Goal: Transaction & Acquisition: Purchase product/service

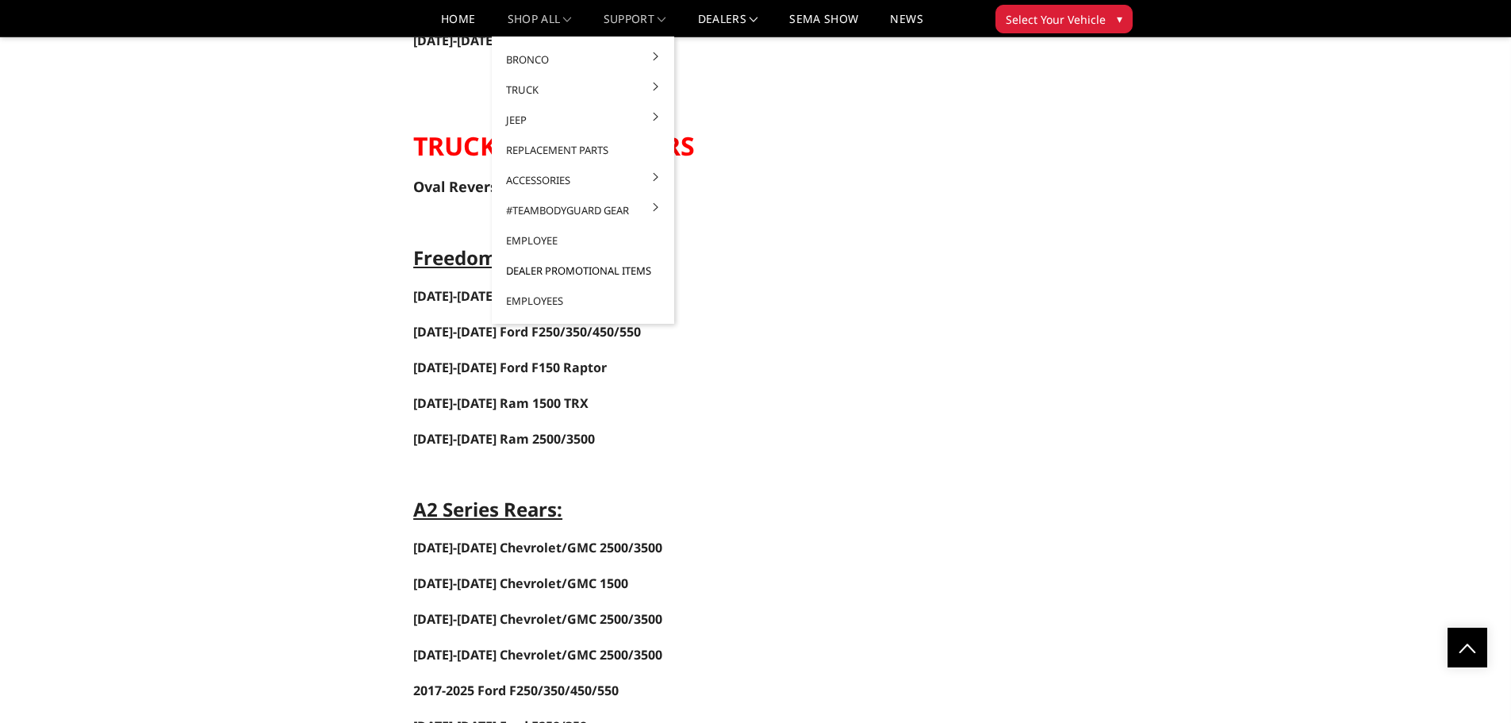
click at [540, 268] on link "Dealer Promotional Items" at bounding box center [583, 270] width 170 height 30
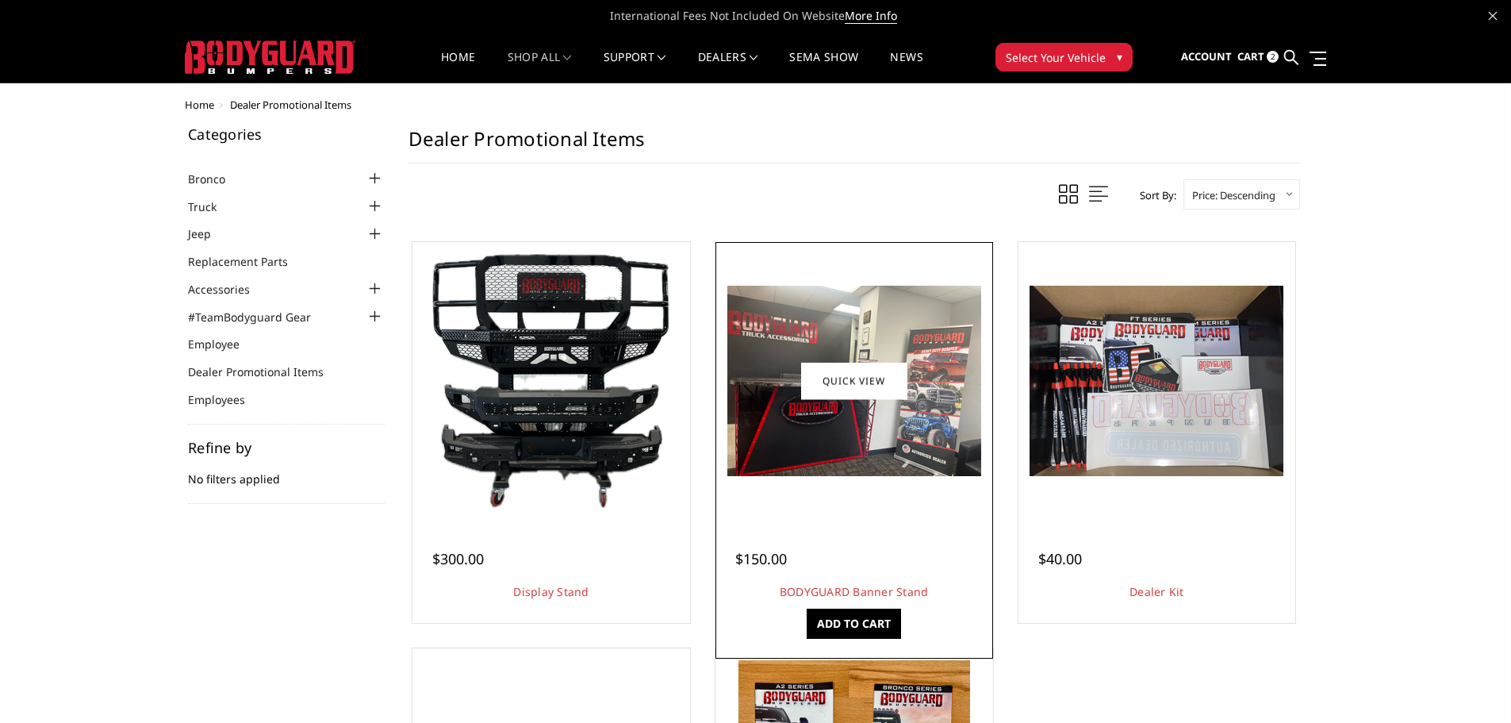
click at [833, 427] on img at bounding box center [855, 381] width 254 height 190
